Goal: Information Seeking & Learning: Find specific page/section

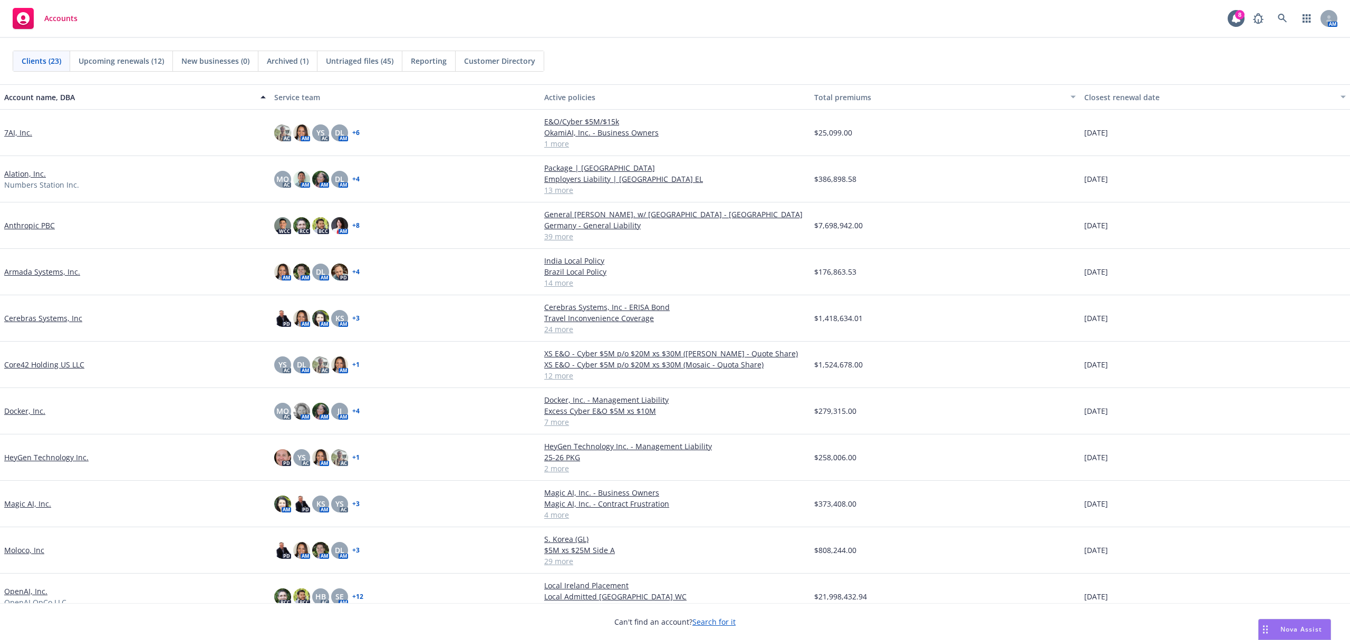
click at [58, 317] on link "Cerebras Systems, Inc" at bounding box center [43, 318] width 78 height 11
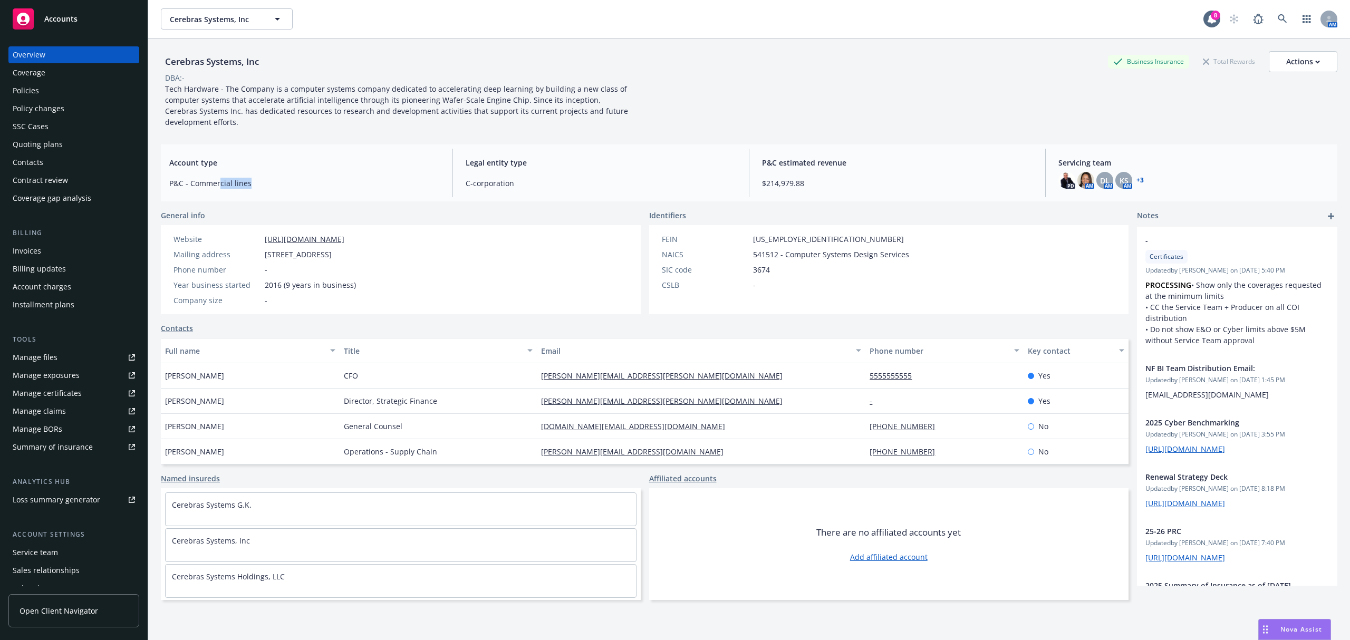
drag, startPoint x: 287, startPoint y: 175, endPoint x: 218, endPoint y: 188, distance: 70.2
click at [218, 188] on div "Account type P&C - Commercial lines" at bounding box center [304, 173] width 287 height 49
click at [85, 379] on link "Manage exposures" at bounding box center [73, 375] width 131 height 17
click at [77, 104] on div "Policy changes" at bounding box center [74, 108] width 122 height 17
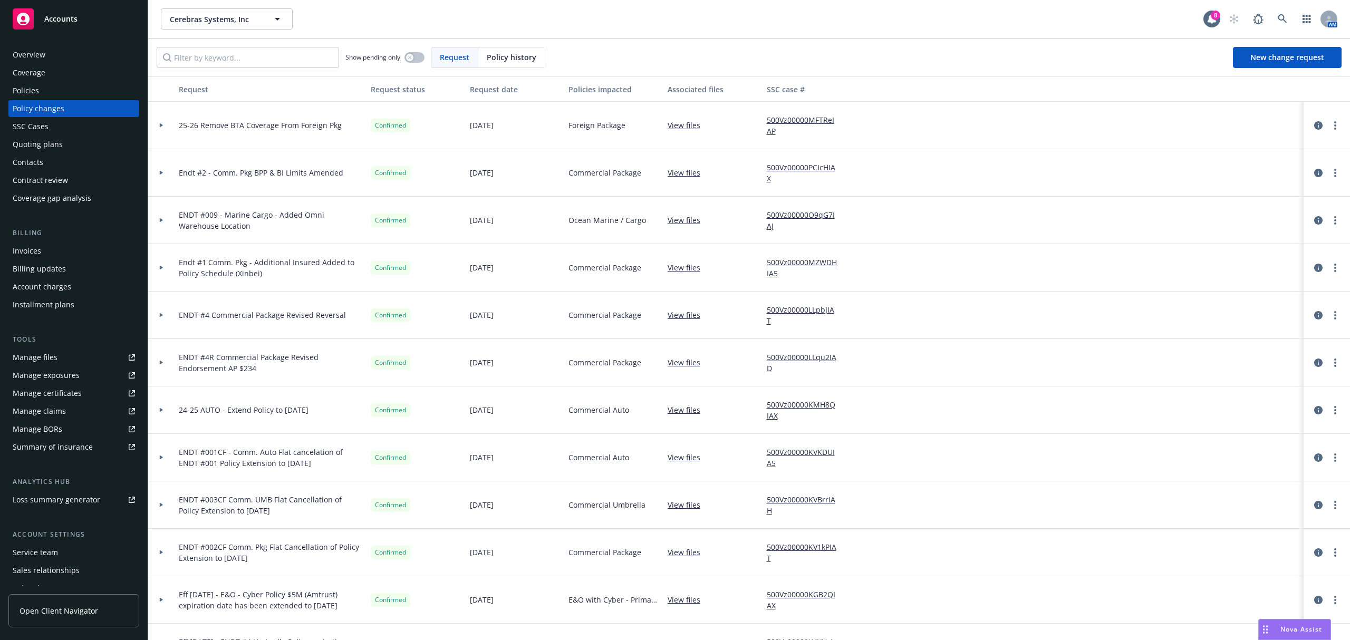
click at [155, 214] on div at bounding box center [161, 220] width 26 height 47
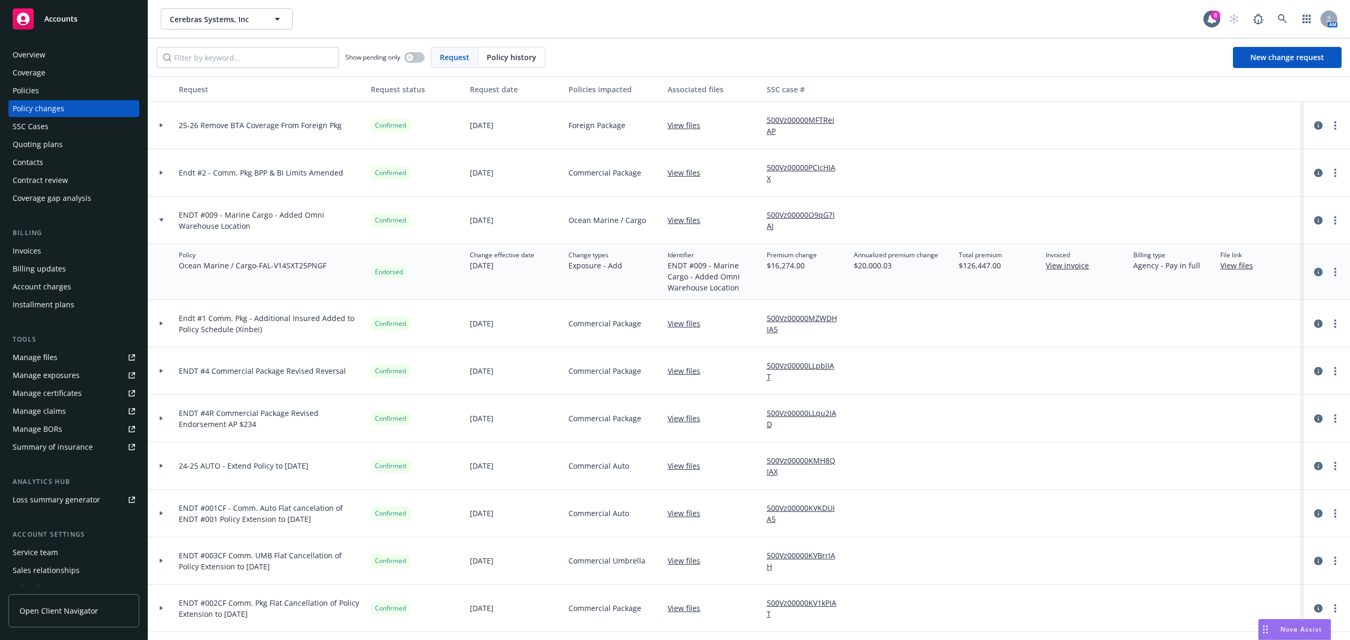
click at [1312, 268] on link "circleInformation" at bounding box center [1318, 272] width 13 height 13
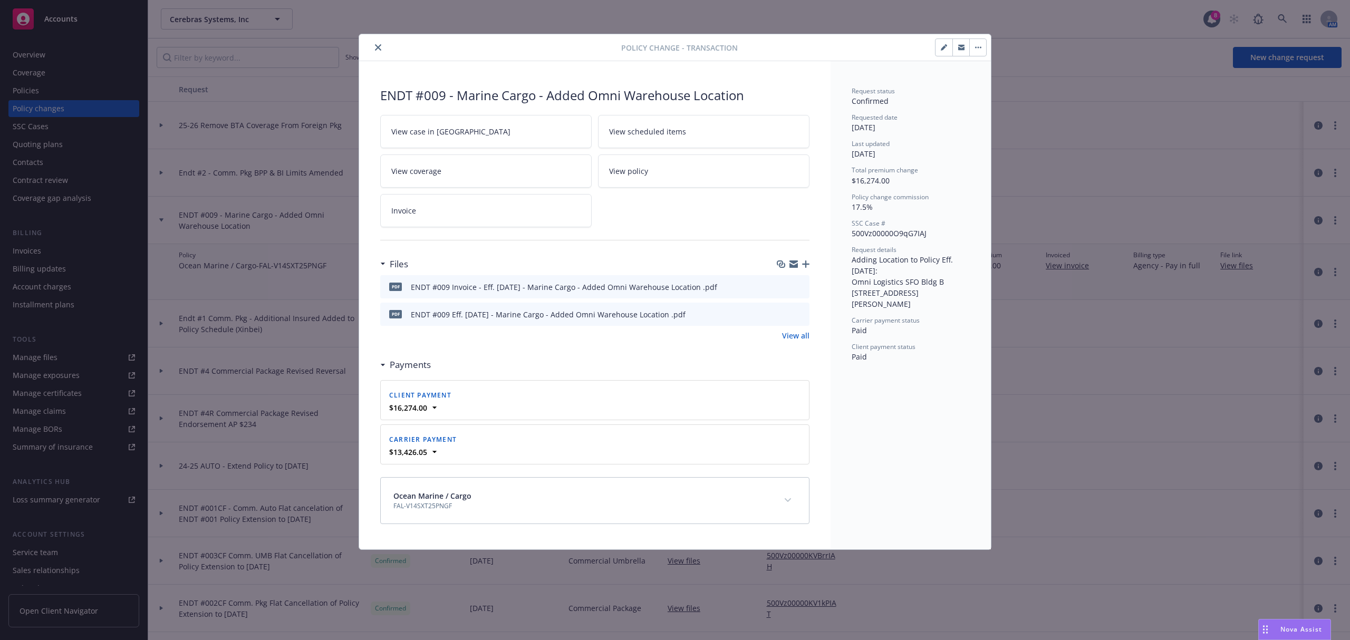
click at [798, 312] on icon "preview file" at bounding box center [799, 313] width 9 height 7
click at [378, 46] on icon "close" at bounding box center [378, 47] width 6 height 6
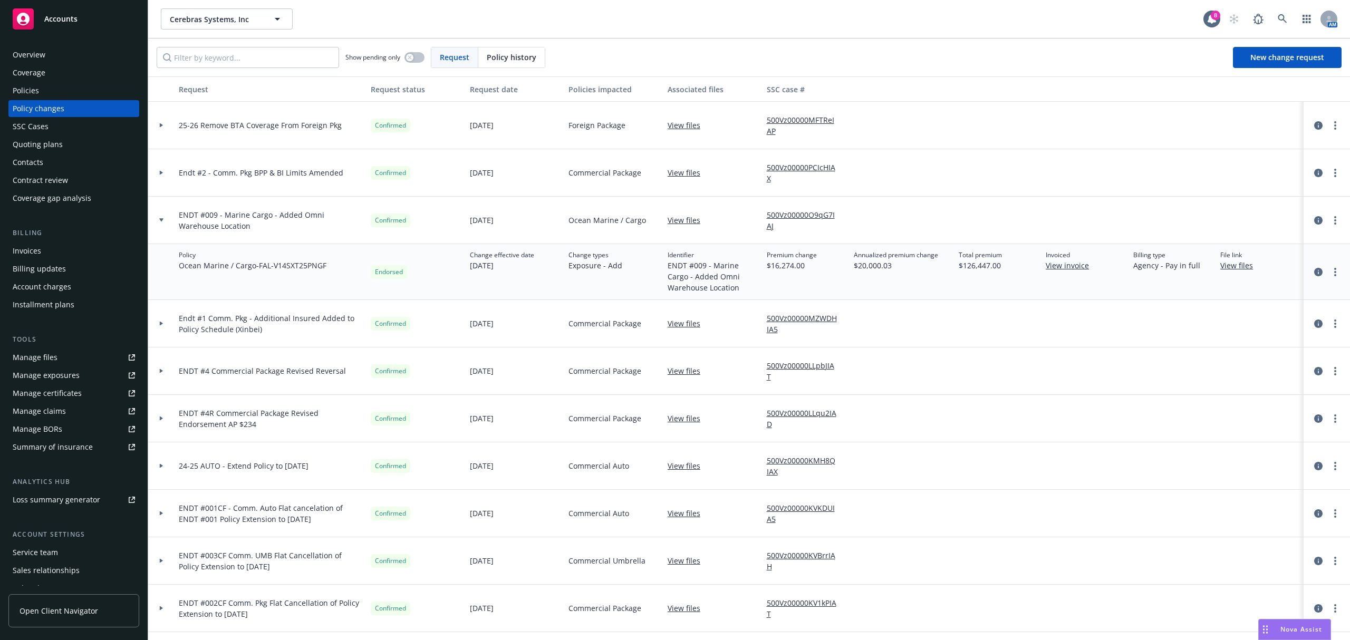
click at [170, 173] on div at bounding box center [161, 173] width 18 height 4
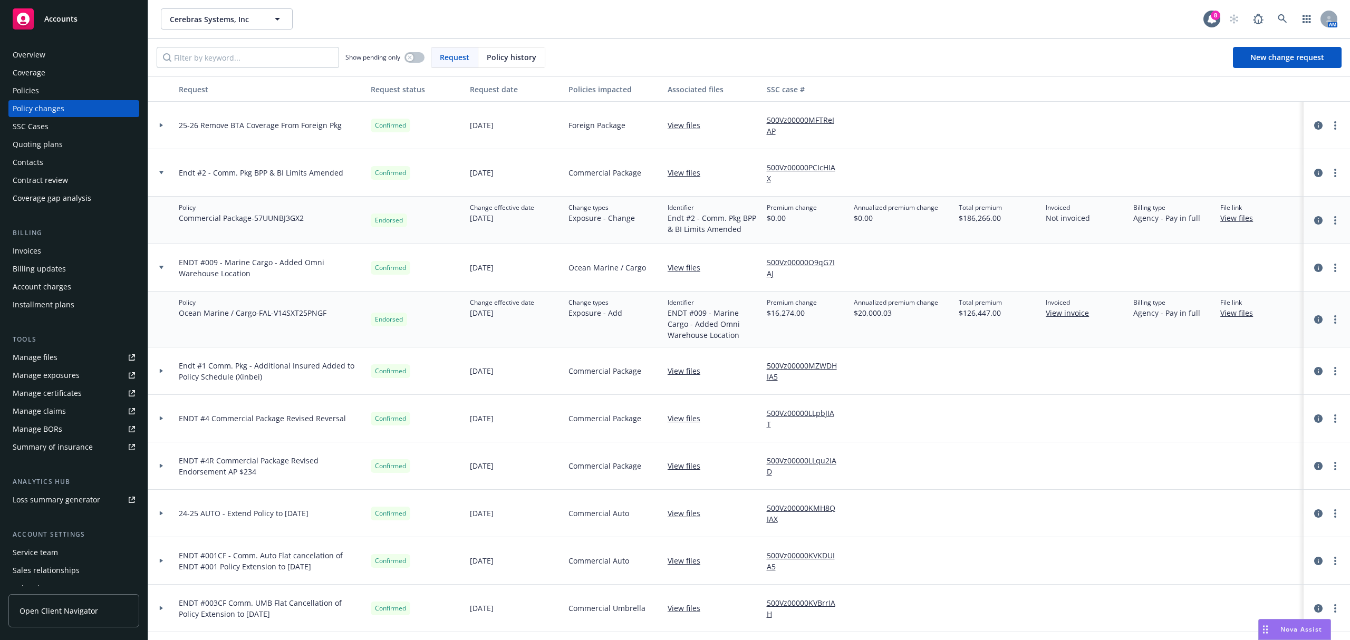
click at [55, 93] on div "Policies" at bounding box center [74, 90] width 122 height 17
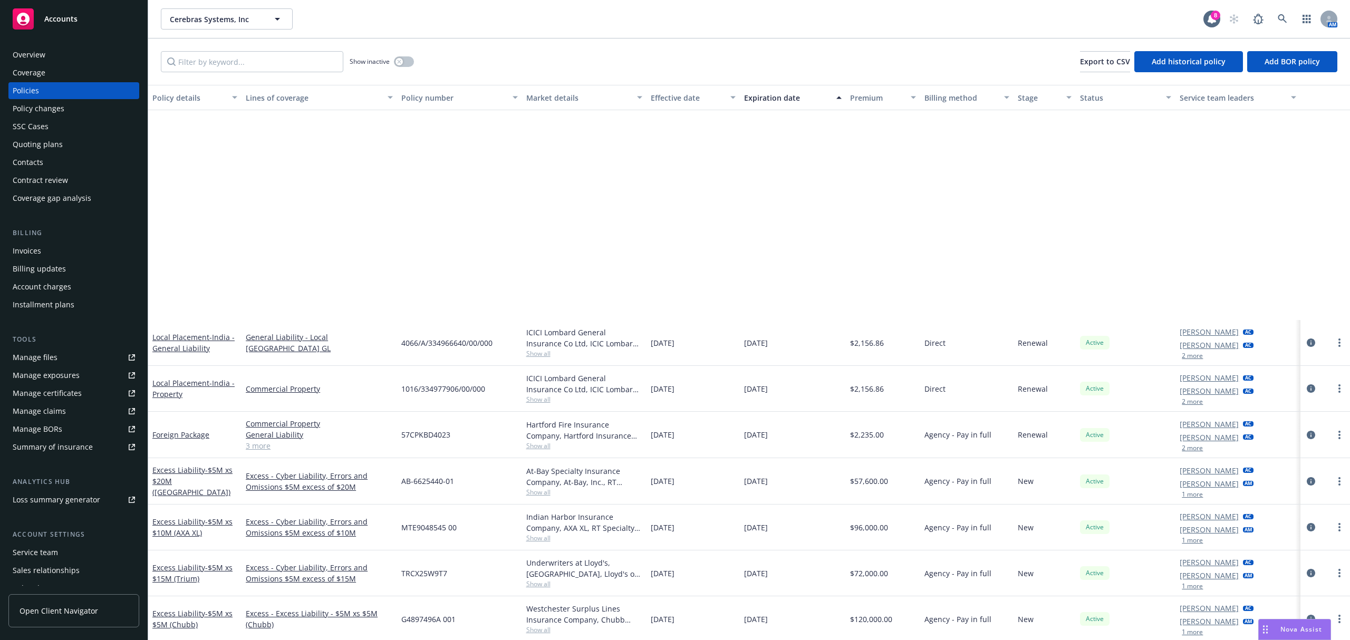
scroll to position [484, 0]
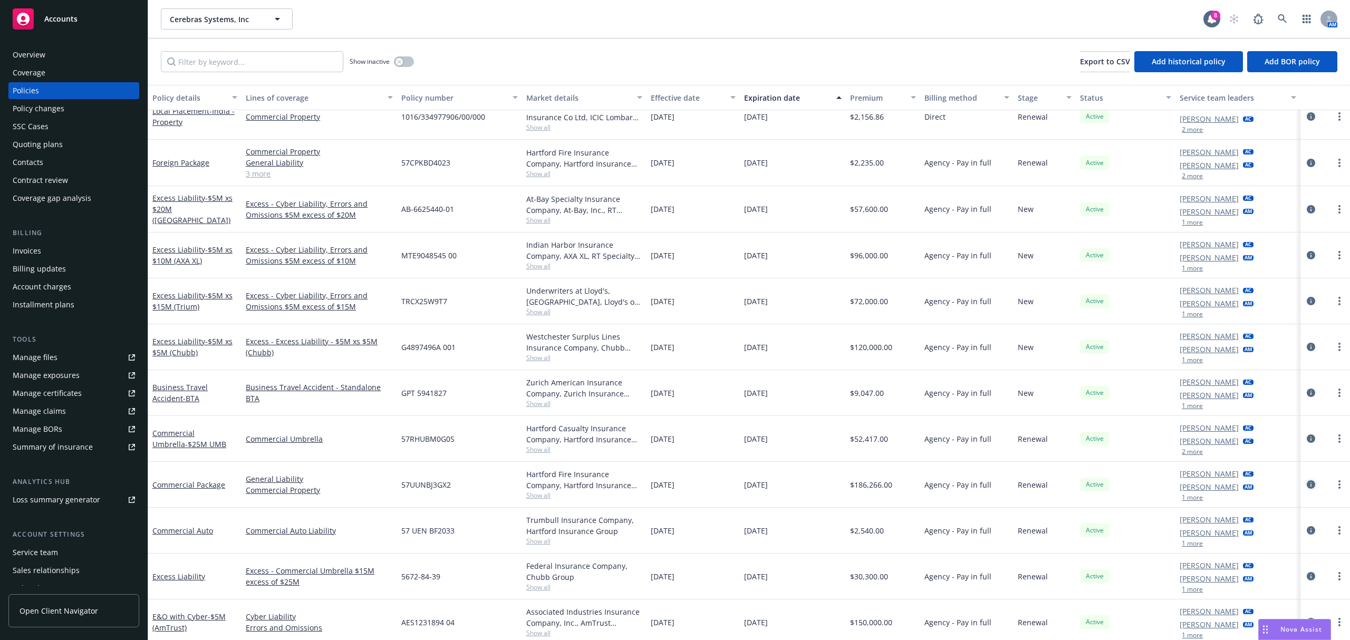
click at [1307, 484] on icon "circleInformation" at bounding box center [1311, 484] width 8 height 8
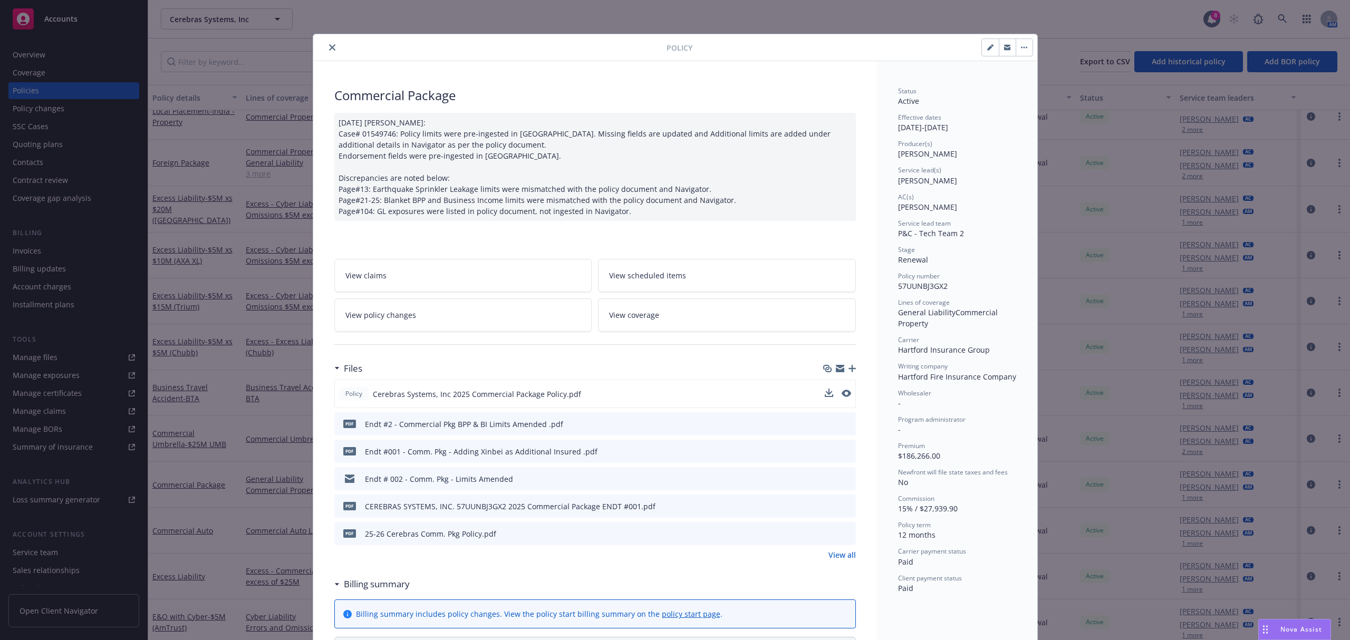
click at [846, 394] on div "Policy Cerebras Systems, Inc 2025 Commercial Package Policy.pdf" at bounding box center [595, 394] width 522 height 28
click at [842, 394] on icon "preview file" at bounding box center [845, 393] width 9 height 7
click at [838, 561] on link "View all" at bounding box center [841, 554] width 27 height 11
